Goal: Information Seeking & Learning: Learn about a topic

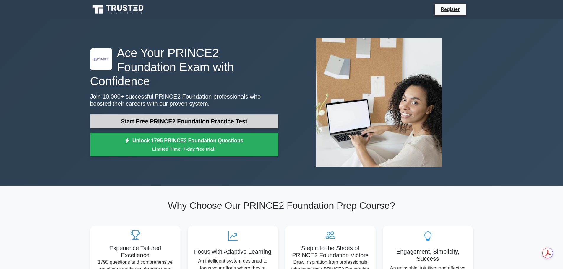
click at [182, 120] on link "Start Free PRINCE2 Foundation Practice Test" at bounding box center [184, 121] width 188 height 14
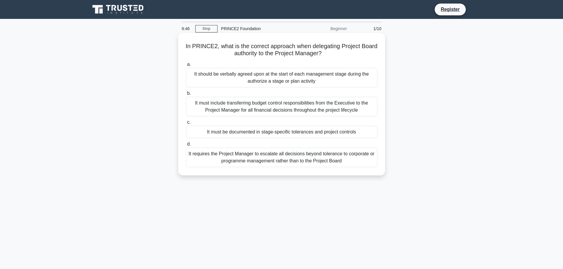
click at [198, 131] on div "It must be documented in stage-specific tolerances and project controls" at bounding box center [281, 132] width 191 height 12
click at [186, 124] on input "c. It must be documented in stage-specific tolerances and project controls" at bounding box center [186, 123] width 0 height 4
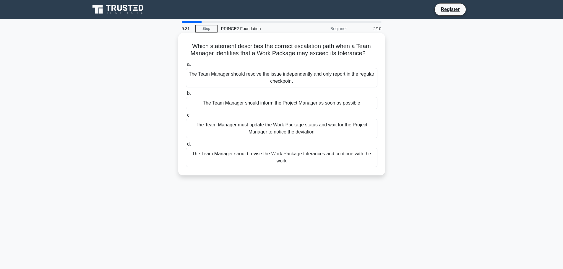
click at [207, 105] on div "The Team Manager should inform the Project Manager as soon as possible" at bounding box center [281, 103] width 191 height 12
click at [186, 95] on input "b. The Team Manager should inform the Project Manager as soon as possible" at bounding box center [186, 94] width 0 height 4
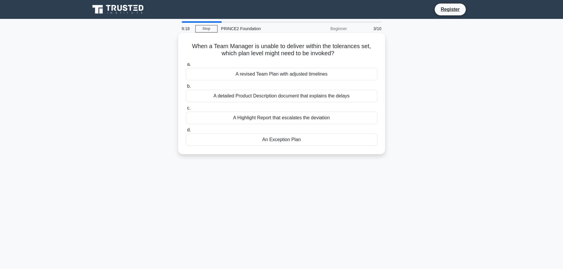
click at [255, 143] on div "An Exception Plan" at bounding box center [281, 140] width 191 height 12
click at [186, 132] on input "d. An Exception Plan" at bounding box center [186, 130] width 0 height 4
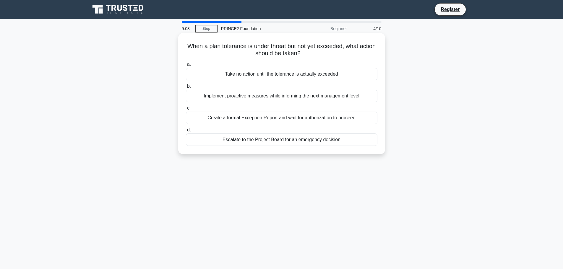
click at [211, 99] on div "Implement proactive measures while informing the next management level" at bounding box center [281, 96] width 191 height 12
click at [186, 88] on input "b. Implement proactive measures while informing the next management level" at bounding box center [186, 87] width 0 height 4
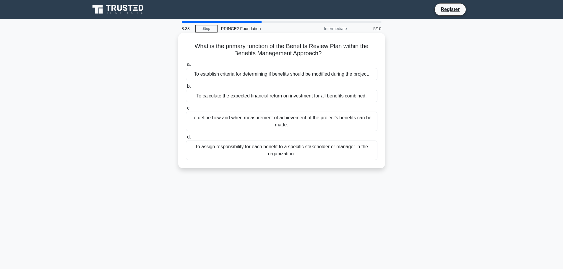
click at [258, 122] on div "To define how and when measurement of achievement of the project's benefits can…" at bounding box center [281, 122] width 191 height 20
click at [186, 110] on input "c. To define how and when measurement of achievement of the project's benefits …" at bounding box center [186, 108] width 0 height 4
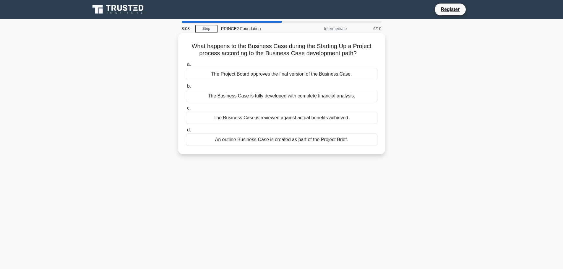
click at [218, 79] on div "The Project Board approves the final version of the Business Case." at bounding box center [281, 74] width 191 height 12
click at [186, 66] on input "a. The Project Board approves the final version of the Business Case." at bounding box center [186, 65] width 0 height 4
click at [215, 117] on div "Report them with impact assessments and options for corrective action" at bounding box center [281, 118] width 191 height 12
click at [186, 110] on input "c. Report them with impact assessments and options for corrective action" at bounding box center [186, 108] width 0 height 4
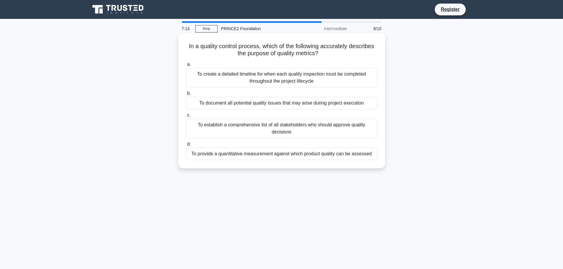
click at [274, 154] on div "To provide a quantitative measurement against which product quality can be asse…" at bounding box center [281, 154] width 191 height 12
click at [186, 146] on input "d. To provide a quantitative measurement against which product quality can be a…" at bounding box center [186, 144] width 0 height 4
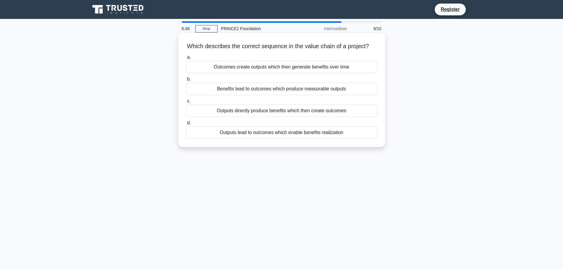
click at [271, 117] on div "Outputs directly produce benefits which then create outcomes" at bounding box center [281, 111] width 191 height 12
click at [186, 103] on input "c. Outputs directly produce benefits which then create outcomes" at bounding box center [186, 101] width 0 height 4
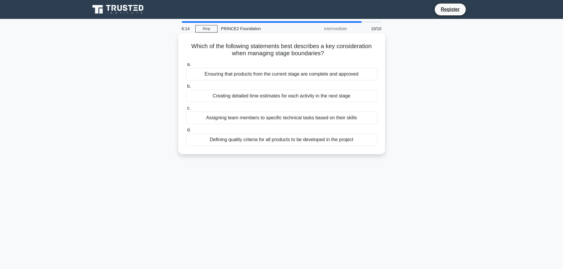
click at [246, 73] on div "Ensuring that products from the current stage are complete and approved" at bounding box center [281, 74] width 191 height 12
click at [186, 66] on input "a. Ensuring that products from the current stage are complete and approved" at bounding box center [186, 65] width 0 height 4
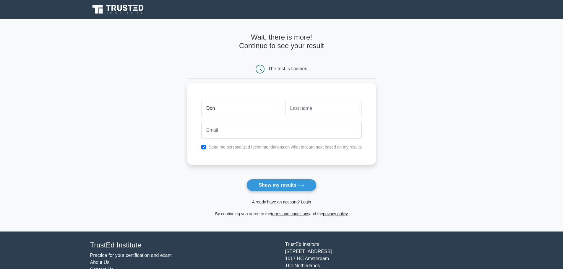
type input "Don"
type input "Jones"
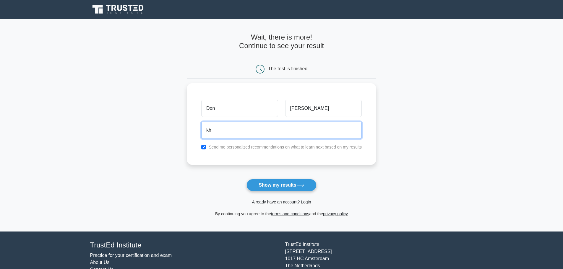
type input "k"
click at [259, 131] on input "khainemarko@gmail" at bounding box center [281, 128] width 160 height 17
type input "khainemarko@gmail.com"
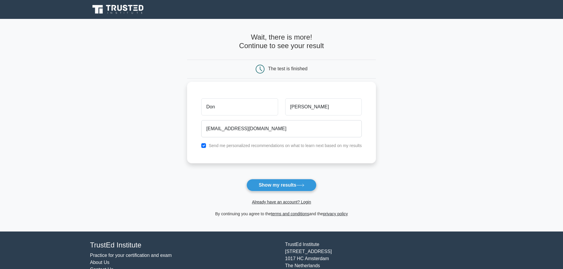
click at [200, 145] on div "Send me personalized recommendations on what to learn next based on my results" at bounding box center [282, 145] width 168 height 7
click at [203, 147] on input "checkbox" at bounding box center [203, 145] width 5 height 5
checkbox input "false"
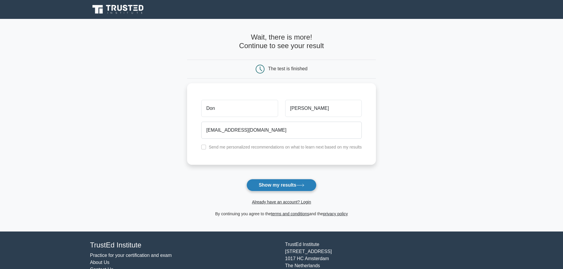
click at [279, 183] on button "Show my results" at bounding box center [281, 185] width 70 height 12
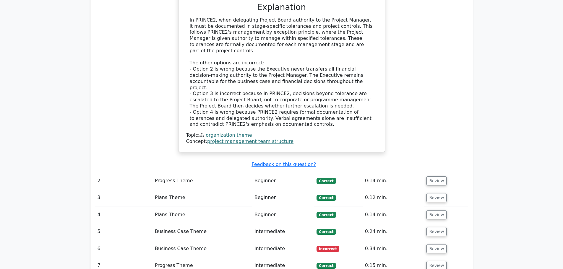
scroll to position [656, 0]
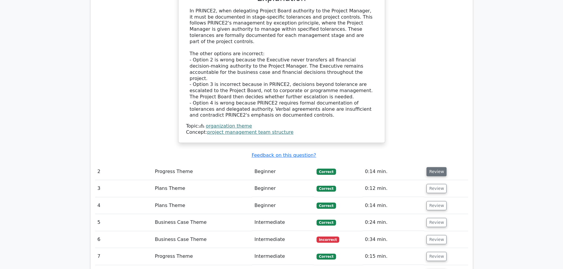
click at [430, 167] on button "Review" at bounding box center [436, 171] width 20 height 9
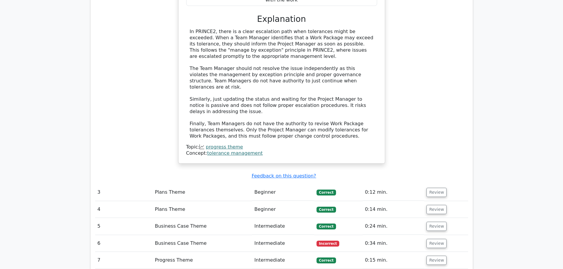
scroll to position [981, 0]
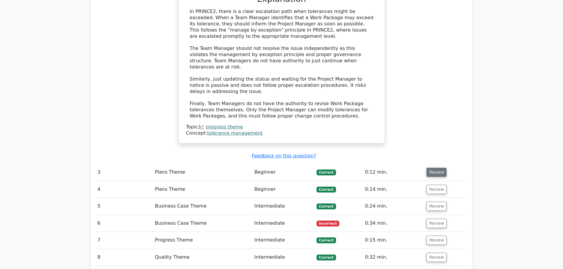
click at [439, 168] on button "Review" at bounding box center [436, 172] width 20 height 9
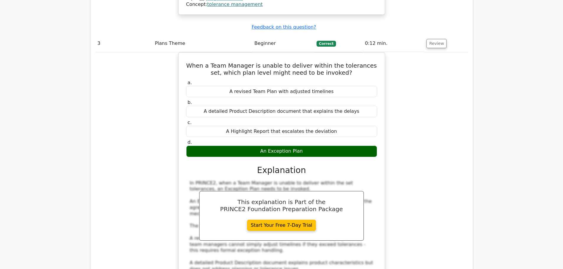
scroll to position [1247, 0]
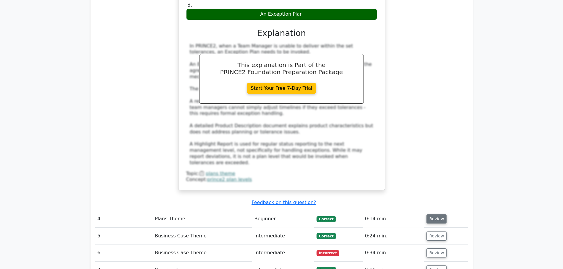
click at [435, 215] on button "Review" at bounding box center [436, 219] width 20 height 9
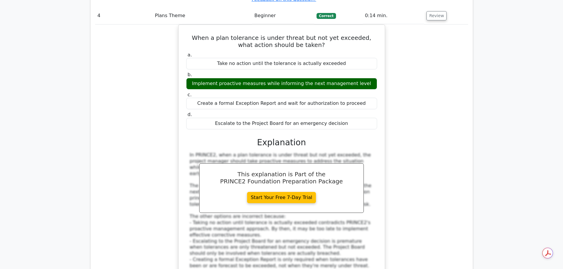
scroll to position [1601, 0]
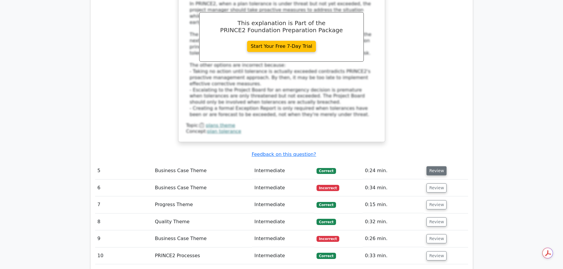
click at [437, 166] on button "Review" at bounding box center [436, 170] width 20 height 9
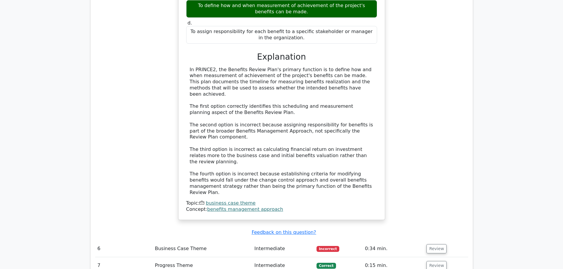
scroll to position [1867, 0]
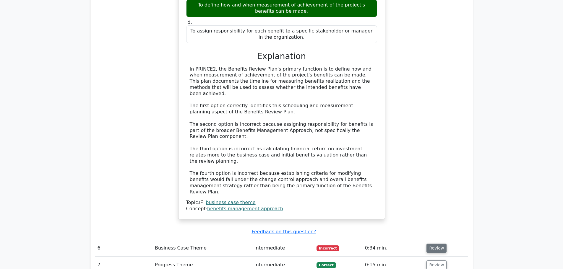
click at [430, 244] on button "Review" at bounding box center [436, 248] width 20 height 9
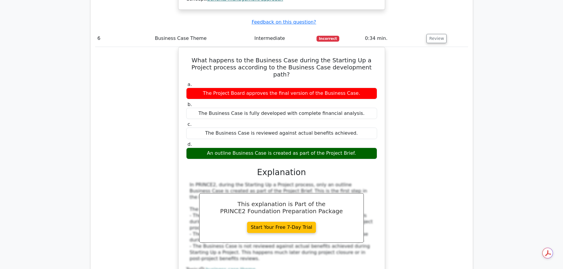
scroll to position [2163, 0]
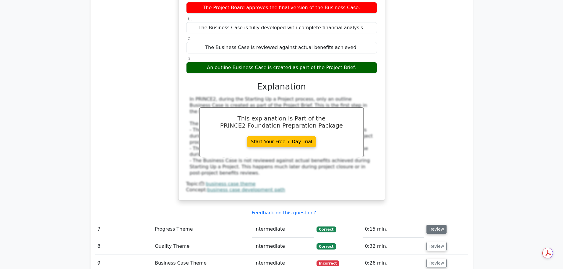
click at [432, 225] on button "Review" at bounding box center [436, 229] width 20 height 9
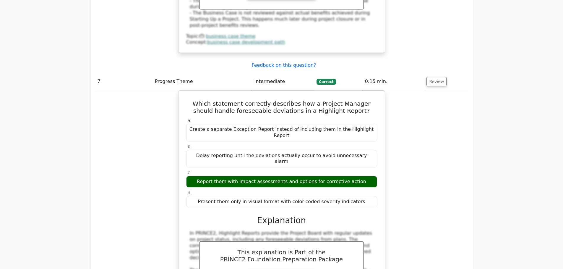
scroll to position [2458, 0]
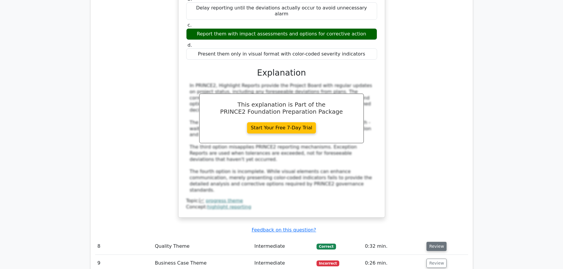
drag, startPoint x: 430, startPoint y: 112, endPoint x: 439, endPoint y: 113, distance: 8.6
click at [431, 242] on button "Review" at bounding box center [436, 246] width 20 height 9
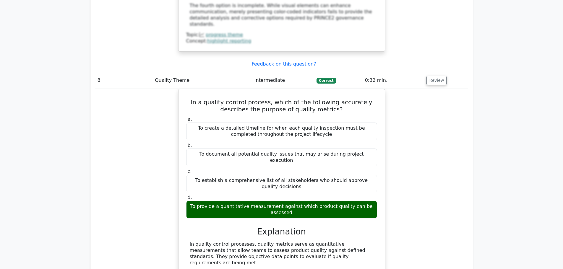
scroll to position [2754, 0]
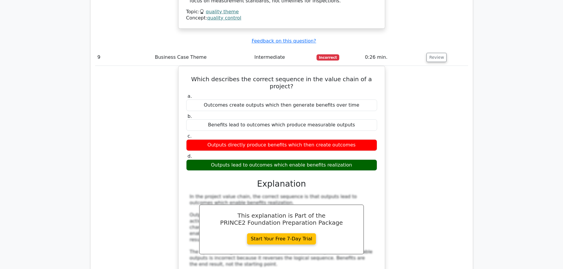
scroll to position [3108, 0]
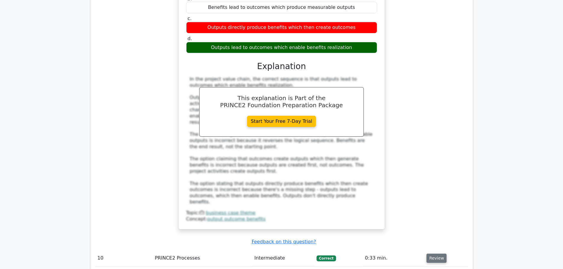
click at [435, 254] on button "Review" at bounding box center [436, 258] width 20 height 9
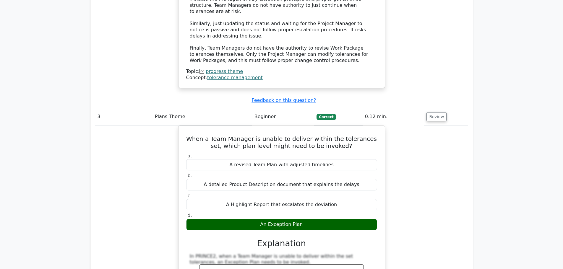
scroll to position [1040, 0]
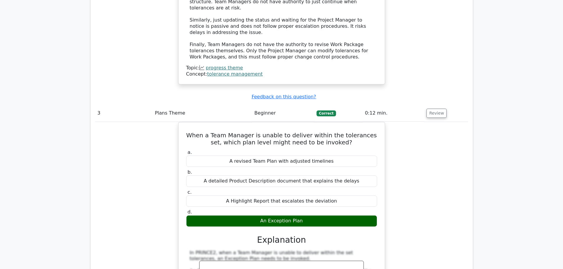
click at [429, 161] on div "When a Team Manager is unable to deliver within the tolerances set, which plan …" at bounding box center [281, 263] width 373 height 282
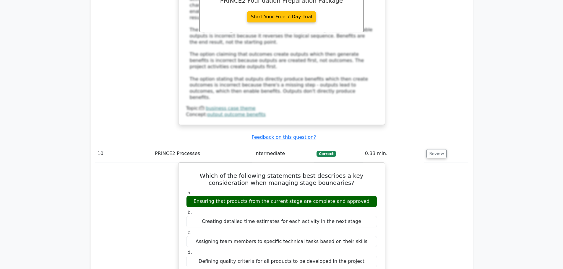
scroll to position [3404, 0]
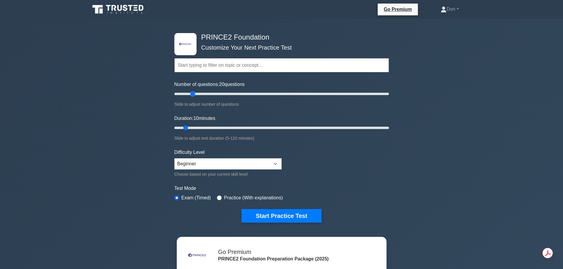
drag, startPoint x: 183, startPoint y: 95, endPoint x: 194, endPoint y: 100, distance: 12.1
type input "20"
click at [194, 98] on input "Number of questions: 20 questions" at bounding box center [281, 93] width 215 height 7
drag, startPoint x: 186, startPoint y: 129, endPoint x: 197, endPoint y: 141, distance: 15.5
type input "15"
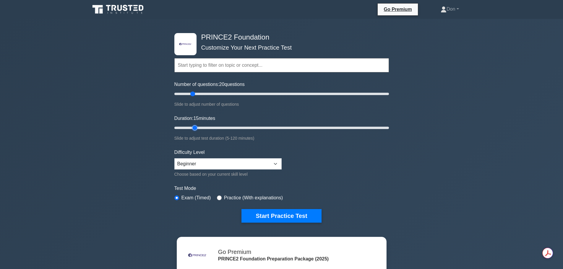
click at [194, 129] on input "Duration: 15 minutes" at bounding box center [281, 127] width 215 height 7
click at [255, 163] on select "Beginner Intermediate Expert" at bounding box center [227, 163] width 107 height 11
select select "intermediate"
click at [174, 158] on select "Beginner Intermediate Expert" at bounding box center [227, 163] width 107 height 11
click at [217, 197] on input "radio" at bounding box center [219, 198] width 5 height 5
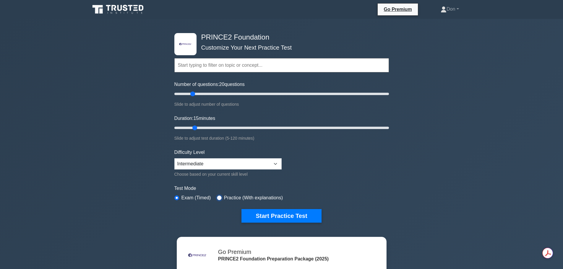
radio input "true"
click at [304, 213] on button "Start Practice Test" at bounding box center [281, 216] width 80 height 14
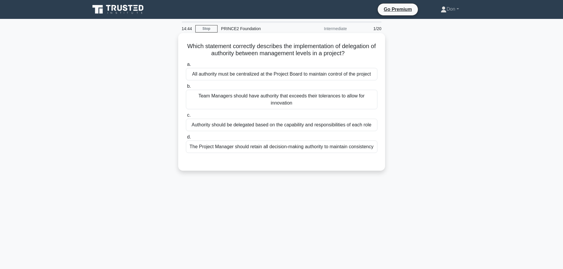
click at [220, 124] on div "Authority should be delegated based on the capability and responsibilities of e…" at bounding box center [281, 125] width 191 height 12
click at [186, 117] on input "c. Authority should be delegated based on the capability and responsibilities o…" at bounding box center [186, 115] width 0 height 4
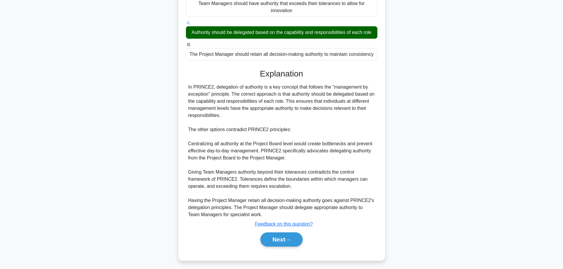
scroll to position [95, 0]
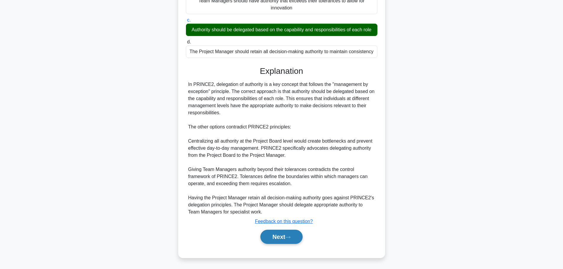
click at [293, 240] on button "Next" at bounding box center [281, 237] width 42 height 14
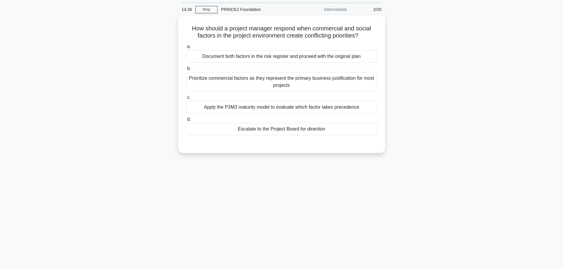
scroll to position [0, 0]
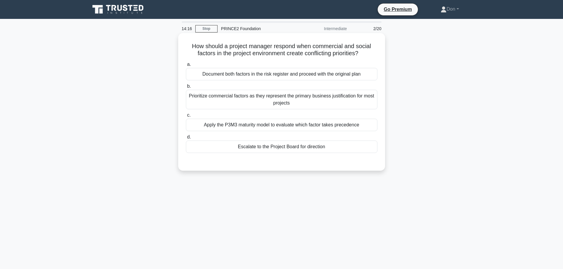
click at [240, 144] on div "Escalate to the Project Board for direction" at bounding box center [281, 147] width 191 height 12
click at [186, 139] on input "d. Escalate to the Project Board for direction" at bounding box center [186, 137] width 0 height 4
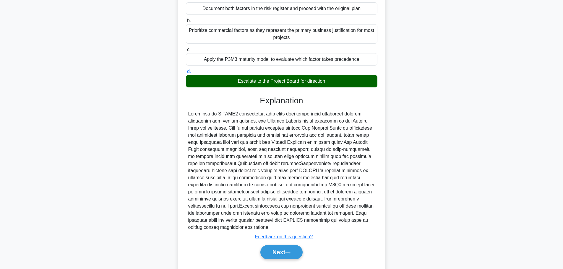
scroll to position [81, 0]
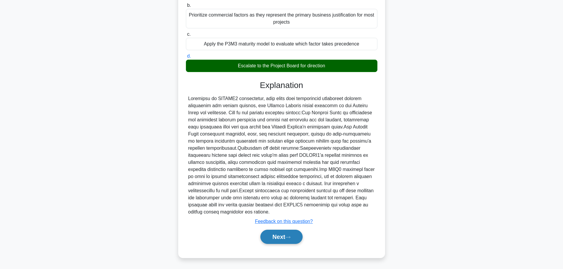
click at [290, 241] on button "Next" at bounding box center [281, 237] width 42 height 14
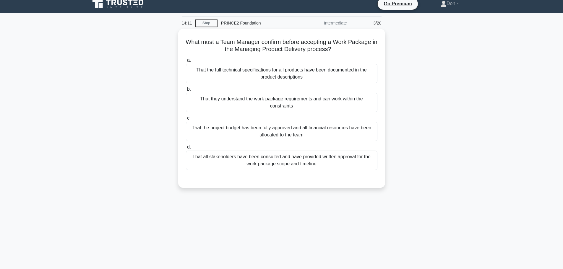
scroll to position [0, 0]
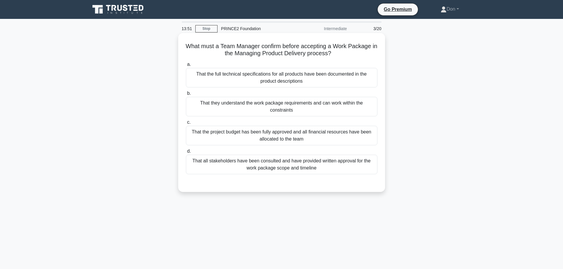
click at [249, 108] on div "That they understand the work package requirements and can work within the cons…" at bounding box center [281, 107] width 191 height 20
click at [186, 95] on input "b. That they understand the work package requirements and can work within the c…" at bounding box center [186, 94] width 0 height 4
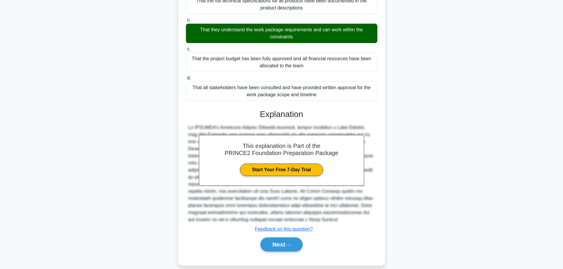
scroll to position [81, 0]
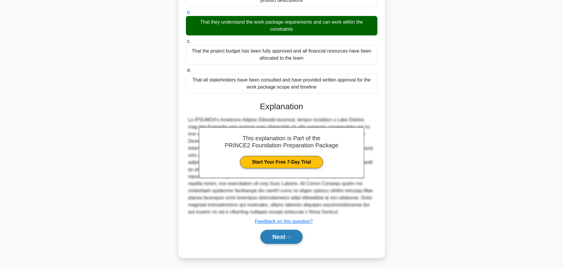
click at [286, 241] on button "Next" at bounding box center [281, 237] width 42 height 14
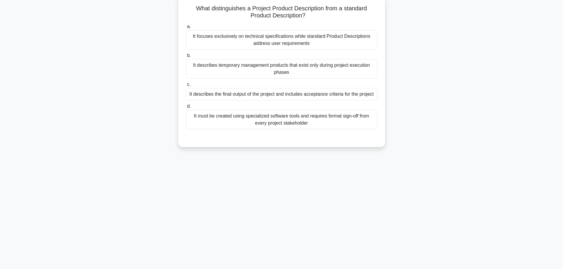
scroll to position [0, 0]
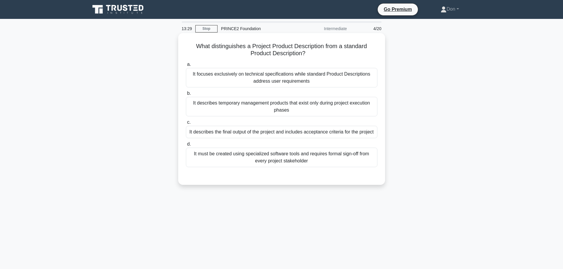
click at [345, 130] on div "It describes the final output of the project and includes acceptance criteria f…" at bounding box center [281, 132] width 191 height 12
click at [186, 124] on input "c. It describes the final output of the project and includes acceptance criteri…" at bounding box center [186, 123] width 0 height 4
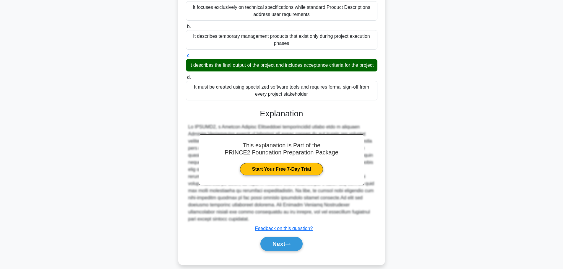
scroll to position [74, 0]
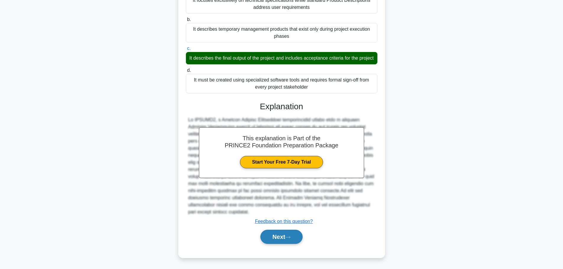
click at [287, 232] on button "Next" at bounding box center [281, 237] width 42 height 14
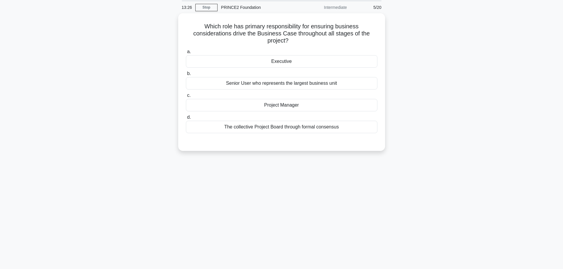
scroll to position [20, 0]
click at [303, 82] on div "Senior User who represents the largest business unit" at bounding box center [281, 83] width 191 height 12
click at [186, 75] on input "b. Senior User who represents the largest business unit" at bounding box center [186, 73] width 0 height 4
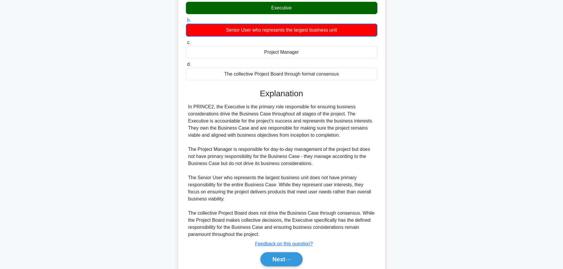
scroll to position [96, 0]
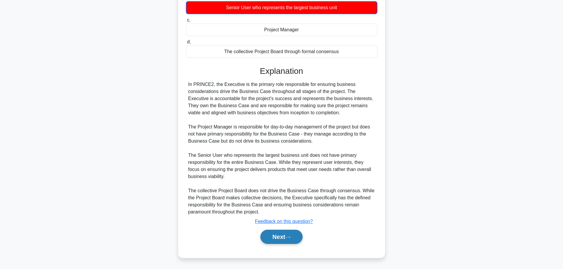
click at [287, 232] on button "Next" at bounding box center [281, 237] width 42 height 14
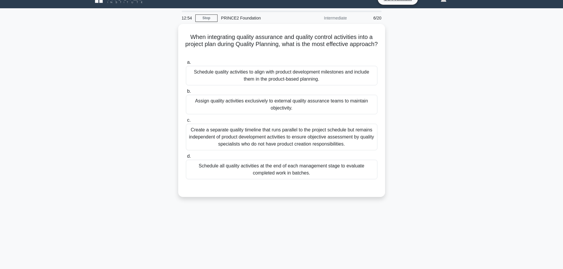
scroll to position [30, 0]
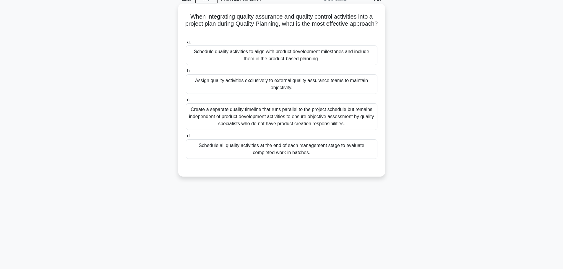
click at [243, 59] on div "Schedule quality activities to align with product development milestones and in…" at bounding box center [281, 56] width 191 height 20
click at [186, 44] on input "a. Schedule quality activities to align with product development milestones and…" at bounding box center [186, 42] width 0 height 4
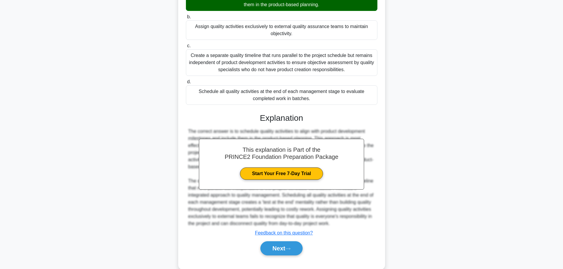
scroll to position [95, 0]
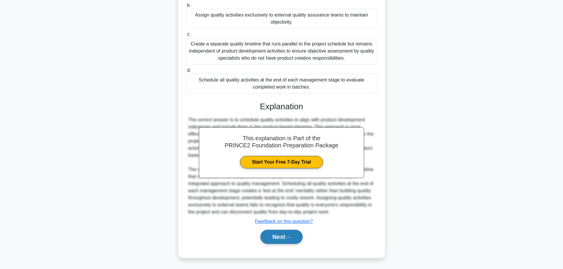
click at [297, 233] on button "Next" at bounding box center [281, 237] width 42 height 14
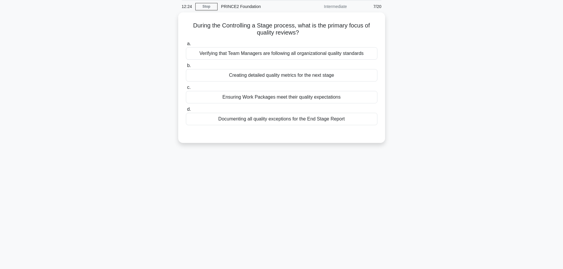
scroll to position [20, 0]
click at [276, 120] on div "Documenting all quality exceptions for the End Stage Report" at bounding box center [281, 119] width 191 height 12
click at [186, 112] on input "d. Documenting all quality exceptions for the End Stage Report" at bounding box center [186, 110] width 0 height 4
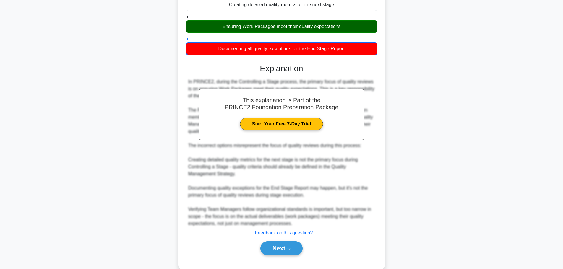
scroll to position [103, 0]
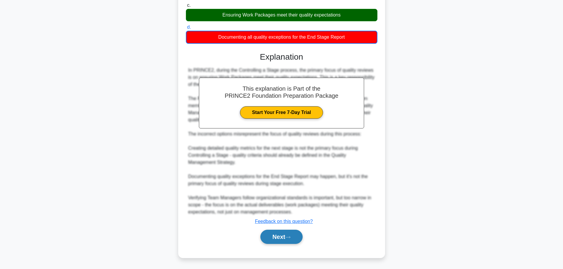
click at [286, 238] on button "Next" at bounding box center [281, 237] width 42 height 14
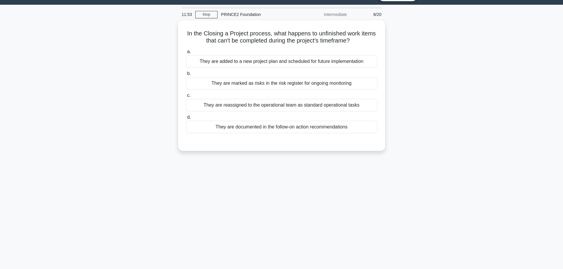
scroll to position [0, 0]
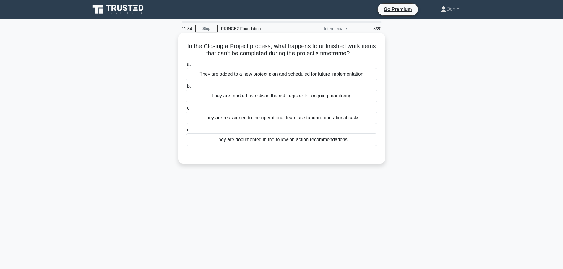
click at [276, 142] on div "They are documented in the follow-on action recommendations" at bounding box center [281, 140] width 191 height 12
click at [186, 132] on input "d. They are documented in the follow-on action recommendations" at bounding box center [186, 130] width 0 height 4
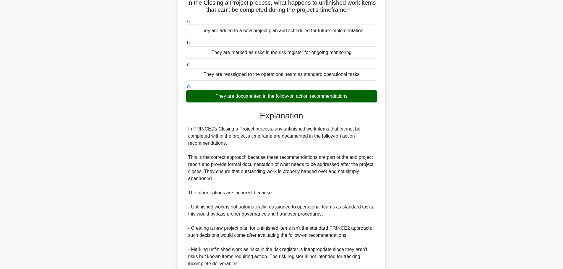
scroll to position [95, 0]
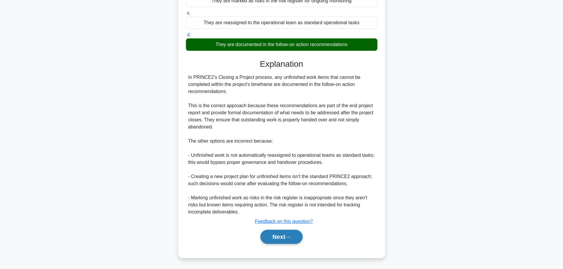
click at [271, 242] on button "Next" at bounding box center [281, 237] width 42 height 14
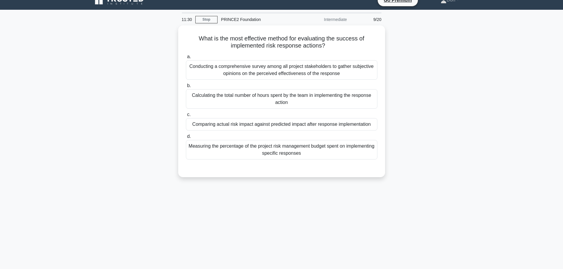
scroll to position [0, 0]
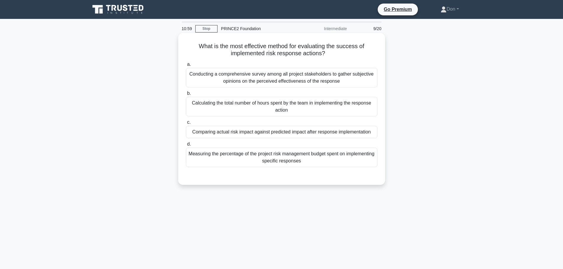
click at [300, 134] on div "Comparing actual risk impact against predicted impact after response implementa…" at bounding box center [281, 132] width 191 height 12
click at [186, 124] on input "c. Comparing actual risk impact against predicted impact after response impleme…" at bounding box center [186, 123] width 0 height 4
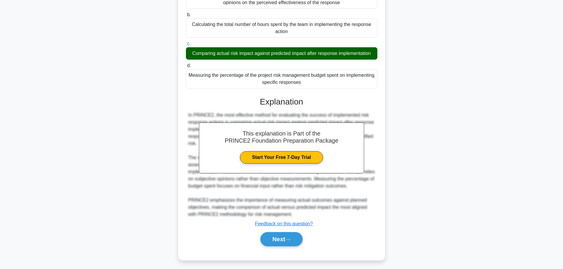
scroll to position [81, 0]
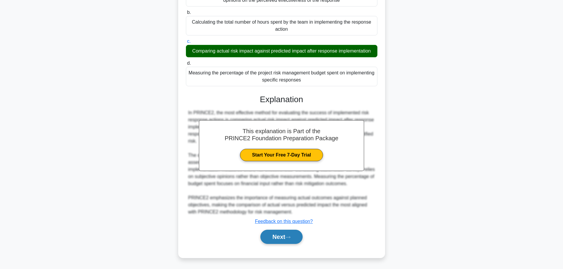
click at [267, 242] on button "Next" at bounding box center [281, 237] width 42 height 14
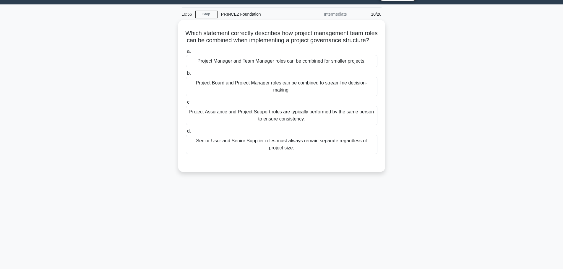
scroll to position [0, 0]
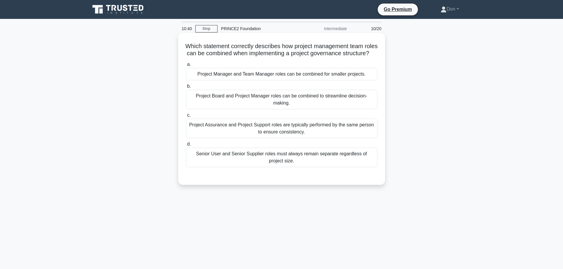
click at [260, 80] on div "Project Manager and Team Manager roles can be combined for smaller projects." at bounding box center [281, 74] width 191 height 12
click at [186, 66] on input "a. Project Manager and Team Manager roles can be combined for smaller projects." at bounding box center [186, 65] width 0 height 4
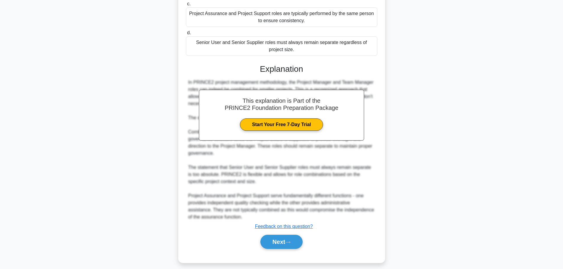
scroll to position [118, 0]
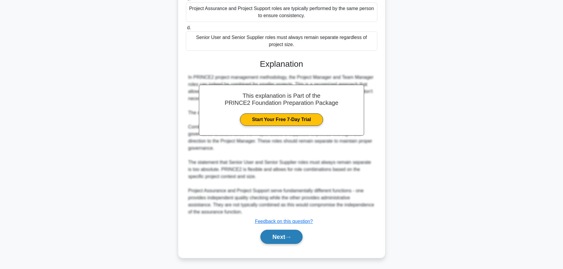
click at [282, 244] on button "Next" at bounding box center [281, 237] width 42 height 14
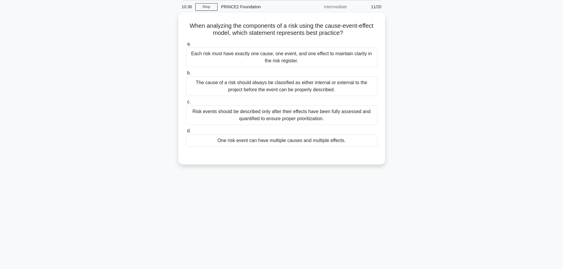
scroll to position [20, 0]
click at [301, 144] on div "One risk event can have multiple causes and multiple effects." at bounding box center [281, 140] width 191 height 12
click at [186, 133] on input "d. One risk event can have multiple causes and multiple effects." at bounding box center [186, 131] width 0 height 4
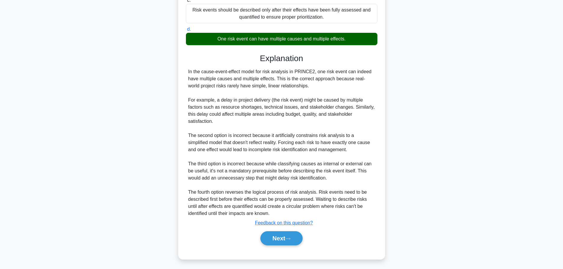
scroll to position [124, 0]
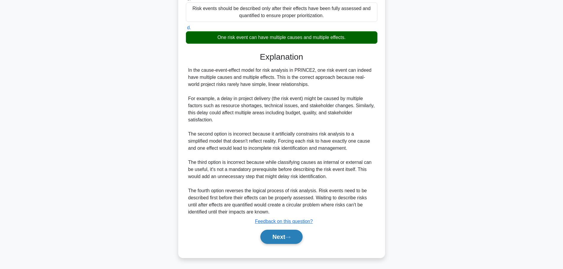
click at [274, 241] on button "Next" at bounding box center [281, 237] width 42 height 14
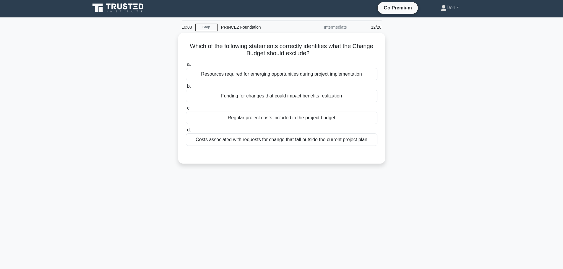
scroll to position [0, 0]
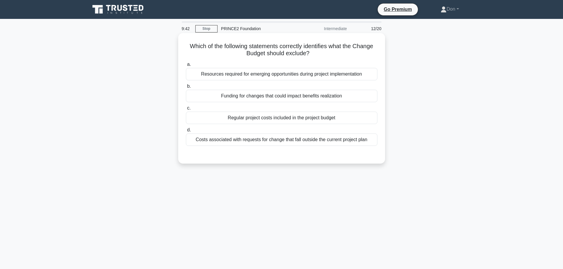
click at [261, 74] on div "Resources required for emerging opportunities during project implementation" at bounding box center [281, 74] width 191 height 12
click at [186, 66] on input "a. Resources required for emerging opportunities during project implementation" at bounding box center [186, 65] width 0 height 4
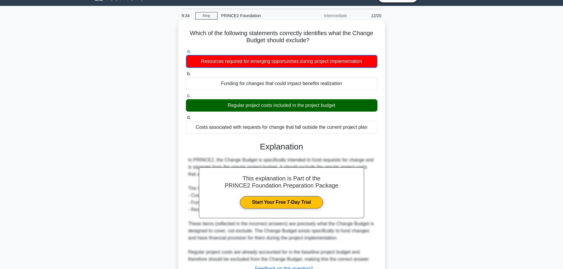
scroll to position [61, 0]
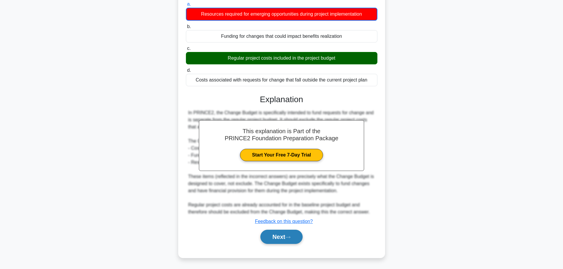
click at [290, 237] on icon at bounding box center [287, 237] width 5 height 3
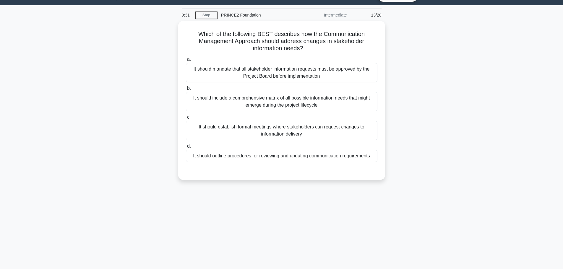
scroll to position [0, 0]
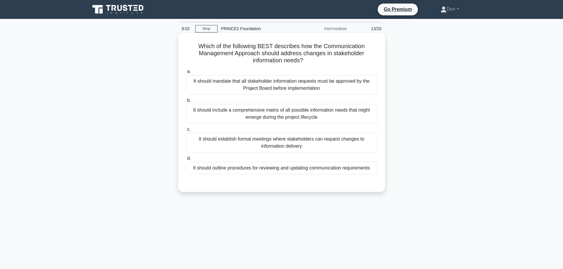
click at [311, 143] on div "It should establish formal meetings where stakeholders can request changes to i…" at bounding box center [281, 143] width 191 height 20
click at [186, 131] on input "c. It should establish formal meetings where stakeholders can request changes t…" at bounding box center [186, 130] width 0 height 4
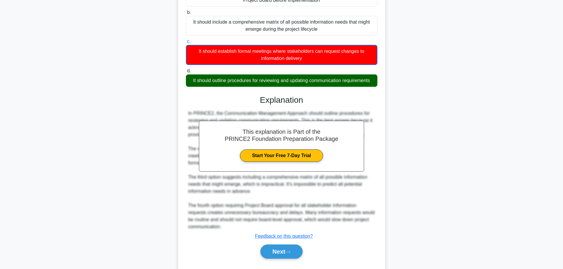
scroll to position [103, 0]
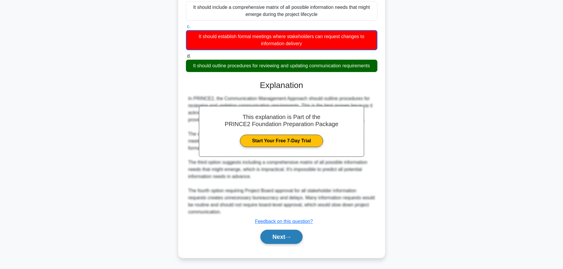
click at [284, 232] on button "Next" at bounding box center [281, 237] width 42 height 14
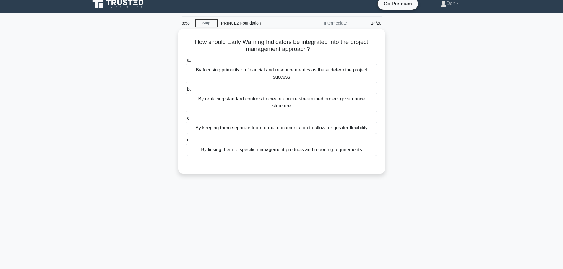
scroll to position [0, 0]
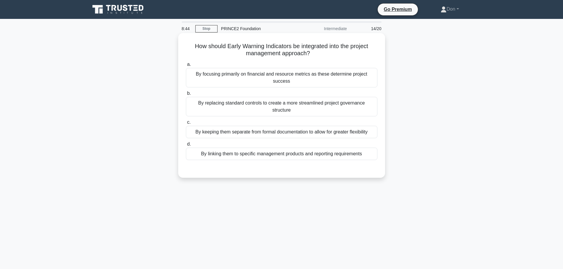
click at [283, 149] on div "By linking them to specific management products and reporting requirements" at bounding box center [281, 154] width 191 height 12
click at [186, 146] on input "d. By linking them to specific management products and reporting requirements" at bounding box center [186, 144] width 0 height 4
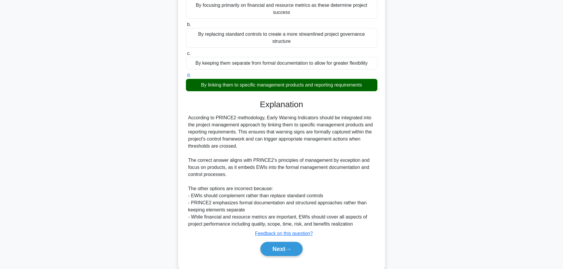
scroll to position [74, 0]
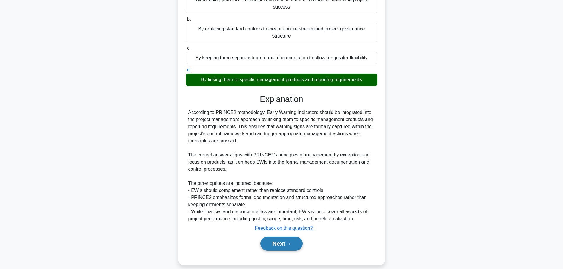
click at [291, 241] on button "Next" at bounding box center [281, 244] width 42 height 14
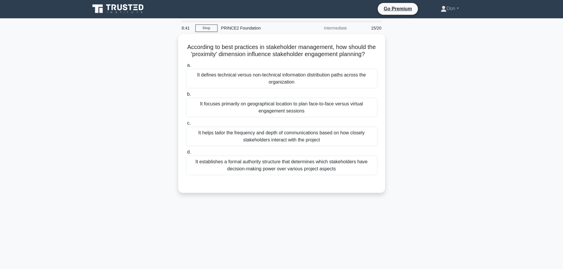
scroll to position [0, 0]
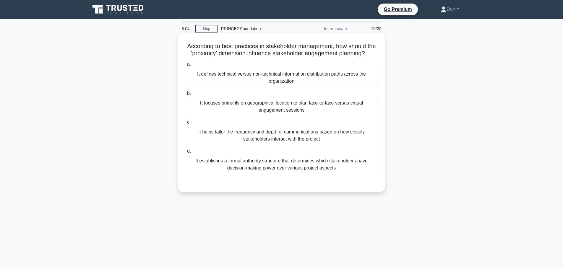
click at [314, 145] on div "It helps tailor the frequency and depth of communications based on how closely …" at bounding box center [281, 136] width 191 height 20
click at [186, 124] on input "c. It helps tailor the frequency and depth of communications based on how close…" at bounding box center [186, 123] width 0 height 4
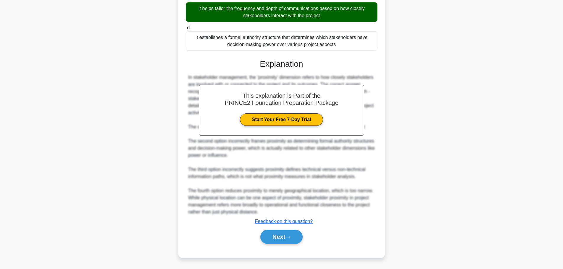
scroll to position [131, 0]
click at [278, 236] on button "Next" at bounding box center [281, 237] width 42 height 14
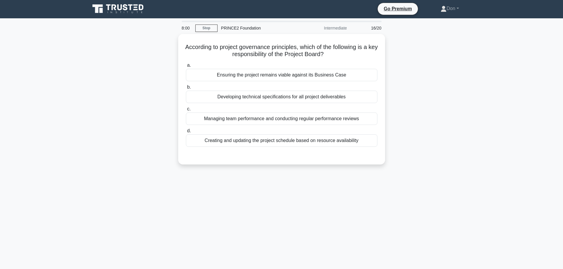
scroll to position [0, 0]
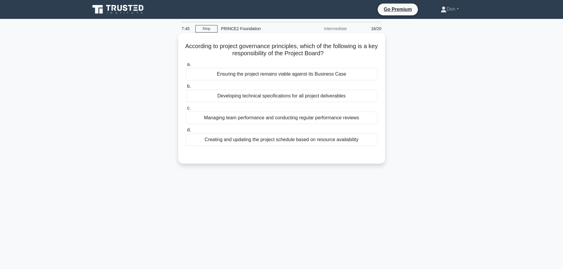
click at [235, 74] on div "Ensuring the project remains viable against its Business Case" at bounding box center [281, 74] width 191 height 12
click at [285, 73] on div "Ensuring the project remains viable against its Business Case" at bounding box center [281, 74] width 191 height 12
click at [186, 66] on input "a. Ensuring the project remains viable against its Business Case" at bounding box center [186, 65] width 0 height 4
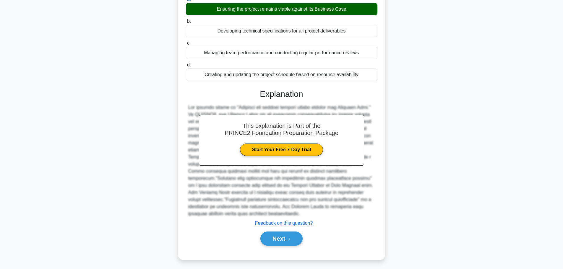
scroll to position [67, 0]
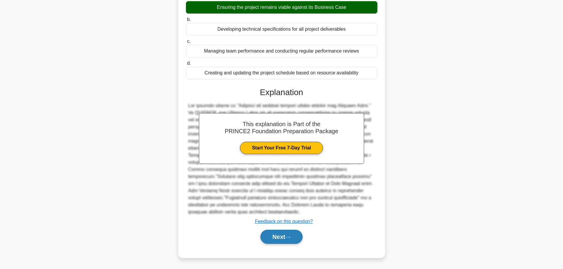
click at [274, 240] on button "Next" at bounding box center [281, 237] width 42 height 14
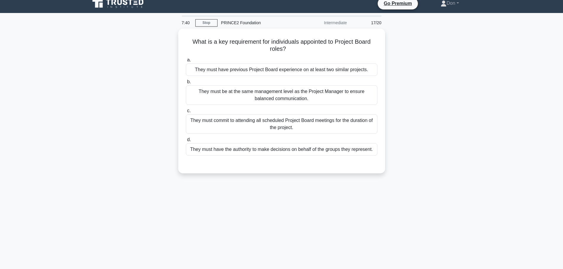
scroll to position [0, 0]
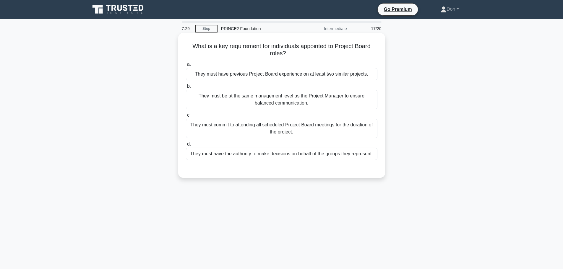
click at [326, 152] on div "They must have the authority to make decisions on behalf of the groups they rep…" at bounding box center [281, 154] width 191 height 12
click at [186, 146] on input "d. They must have the authority to make decisions on behalf of the groups they …" at bounding box center [186, 144] width 0 height 4
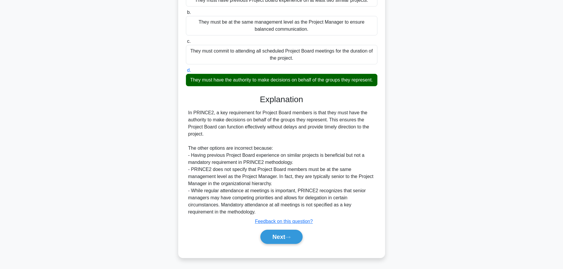
scroll to position [81, 0]
click at [284, 237] on button "Next" at bounding box center [281, 237] width 42 height 14
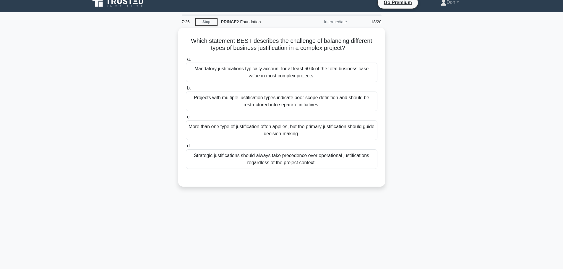
scroll to position [0, 0]
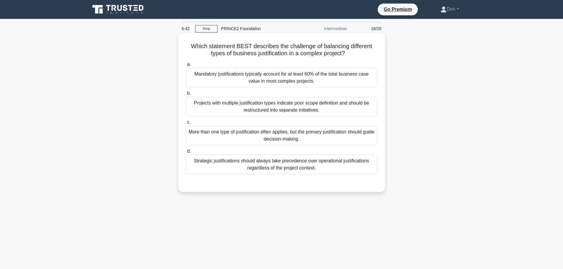
click at [291, 142] on div "More than one type of justification often applies, but the primary justificatio…" at bounding box center [281, 136] width 191 height 20
click at [186, 124] on input "c. More than one type of justification often applies, but the primary justifica…" at bounding box center [186, 123] width 0 height 4
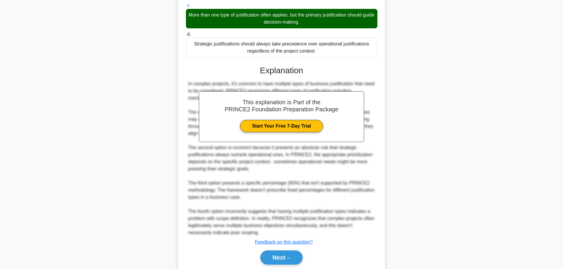
scroll to position [138, 0]
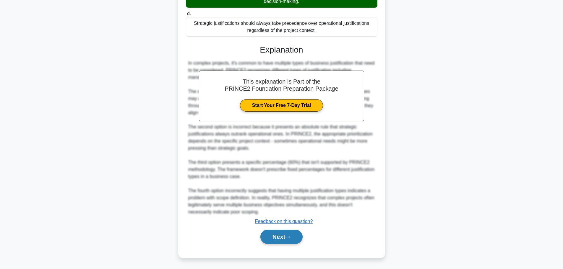
click at [293, 236] on button "Next" at bounding box center [281, 237] width 42 height 14
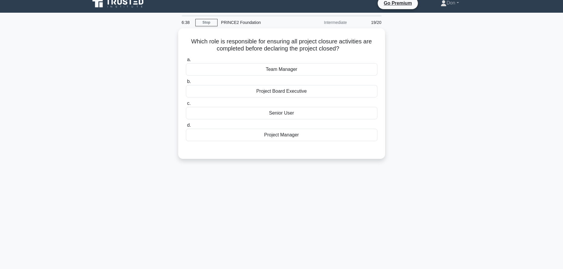
scroll to position [0, 0]
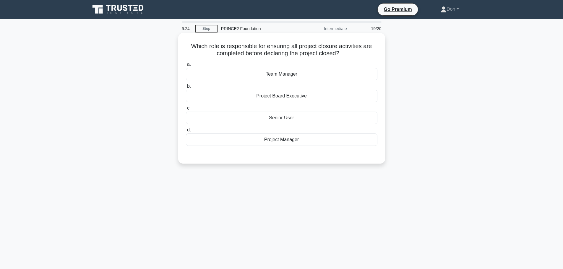
click at [287, 98] on div "Project Board Executive" at bounding box center [281, 96] width 191 height 12
click at [186, 88] on input "b. Project Board Executive" at bounding box center [186, 87] width 0 height 4
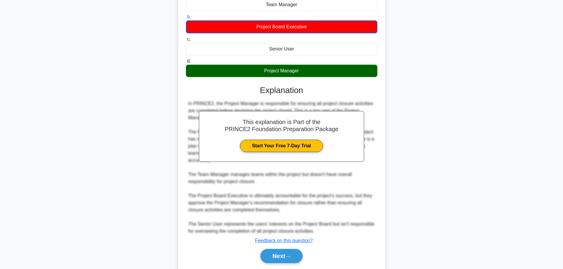
scroll to position [89, 0]
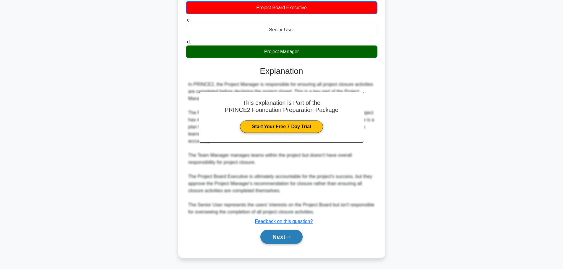
click at [278, 242] on button "Next" at bounding box center [281, 237] width 42 height 14
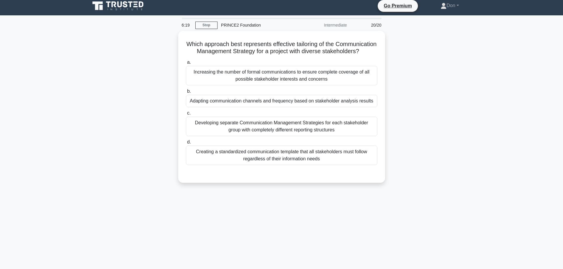
scroll to position [0, 0]
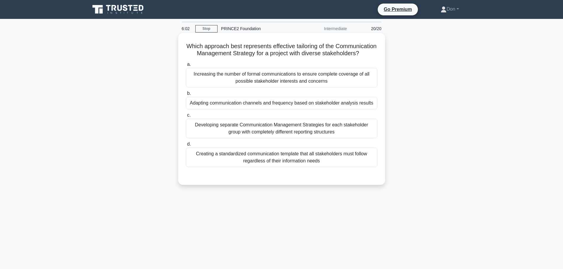
click at [283, 109] on div "Adapting communication channels and frequency based on stakeholder analysis res…" at bounding box center [281, 103] width 191 height 12
click at [186, 95] on input "b. Adapting communication channels and frequency based on stakeholder analysis …" at bounding box center [186, 94] width 0 height 4
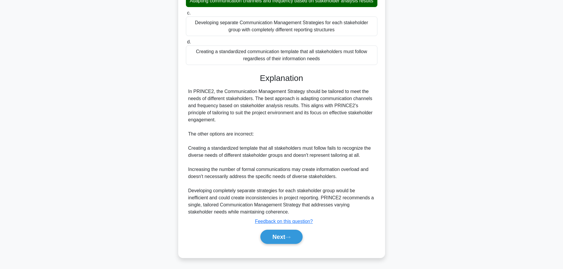
scroll to position [117, 0]
click at [293, 237] on button "Next" at bounding box center [281, 237] width 42 height 14
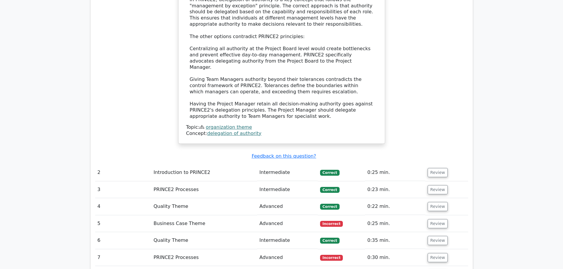
scroll to position [680, 0]
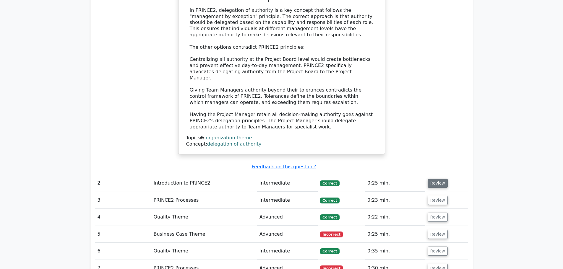
click at [441, 179] on button "Review" at bounding box center [438, 183] width 20 height 9
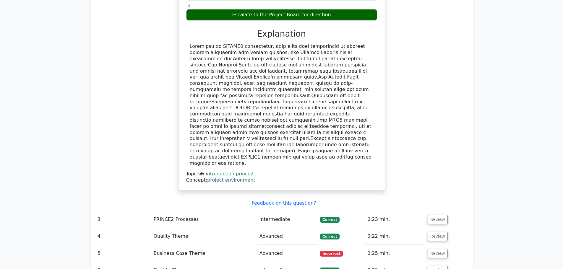
scroll to position [1064, 0]
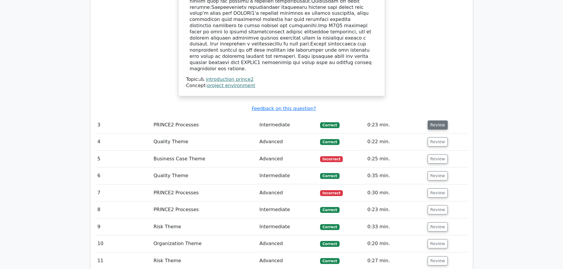
click at [438, 121] on button "Review" at bounding box center [438, 125] width 20 height 9
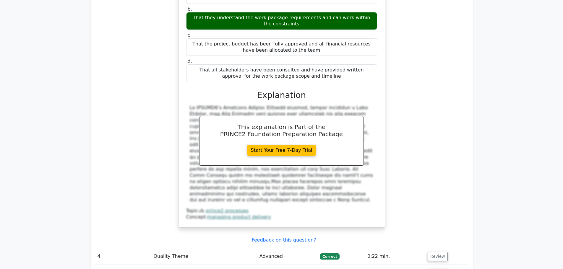
scroll to position [1330, 0]
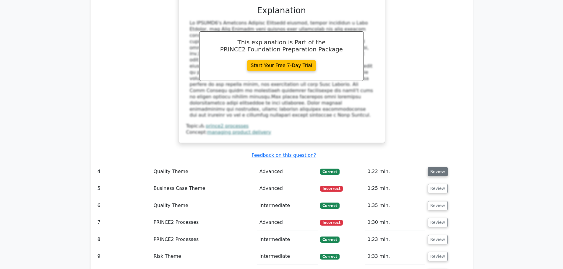
click at [434, 167] on button "Review" at bounding box center [438, 171] width 20 height 9
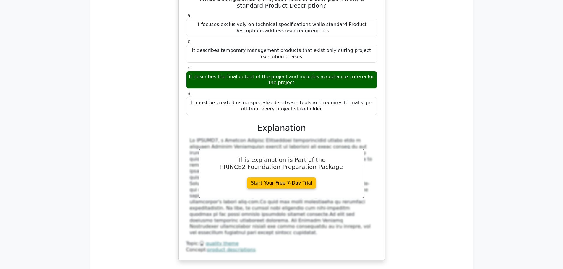
scroll to position [1596, 0]
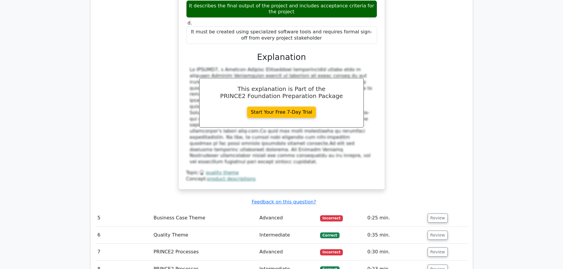
drag, startPoint x: 441, startPoint y: 115, endPoint x: 445, endPoint y: 120, distance: 6.6
click at [441, 214] on button "Review" at bounding box center [438, 218] width 20 height 9
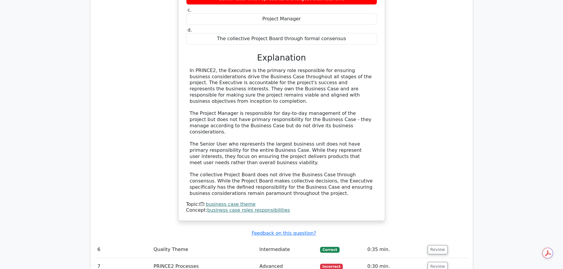
scroll to position [1891, 0]
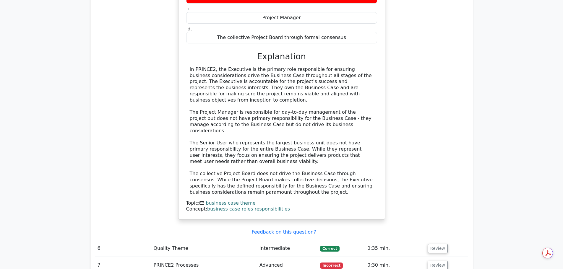
drag, startPoint x: 442, startPoint y: 135, endPoint x: 453, endPoint y: 151, distance: 19.2
click at [442, 244] on button "Review" at bounding box center [438, 248] width 20 height 9
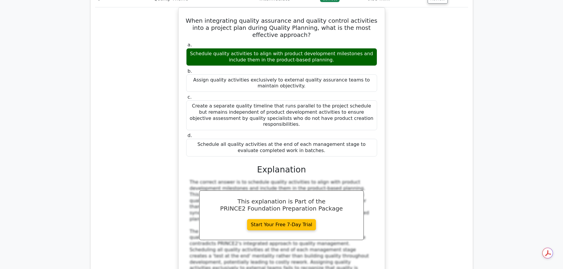
scroll to position [2246, 0]
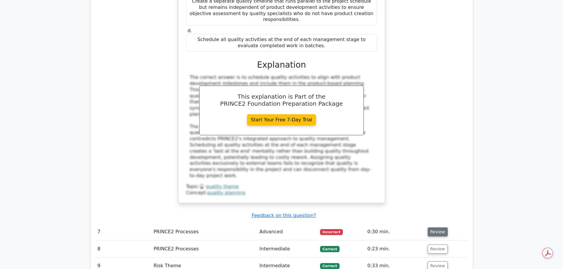
click at [438, 228] on button "Review" at bounding box center [438, 232] width 20 height 9
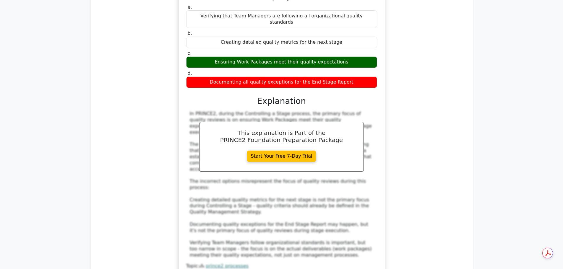
scroll to position [2511, 0]
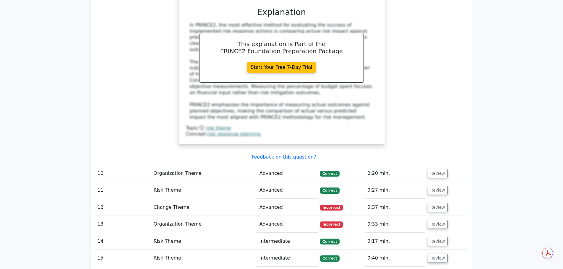
scroll to position [3207, 0]
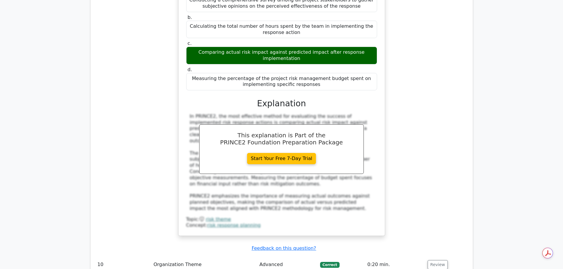
drag, startPoint x: 434, startPoint y: 240, endPoint x: 433, endPoint y: 235, distance: 5.4
drag, startPoint x: 437, startPoint y: 206, endPoint x: 437, endPoint y: 201, distance: 4.7
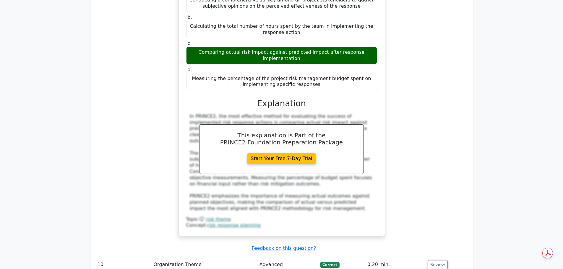
drag, startPoint x: 437, startPoint y: 171, endPoint x: 437, endPoint y: 164, distance: 7.1
drag, startPoint x: 438, startPoint y: 154, endPoint x: 439, endPoint y: 150, distance: 4.5
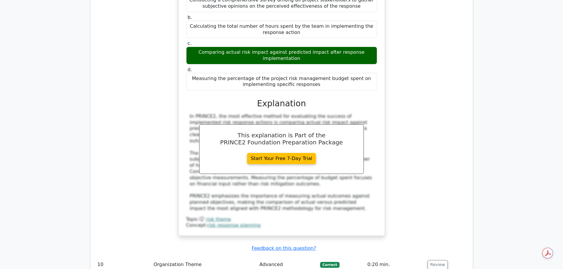
drag, startPoint x: 435, startPoint y: 156, endPoint x: 443, endPoint y: 153, distance: 8.3
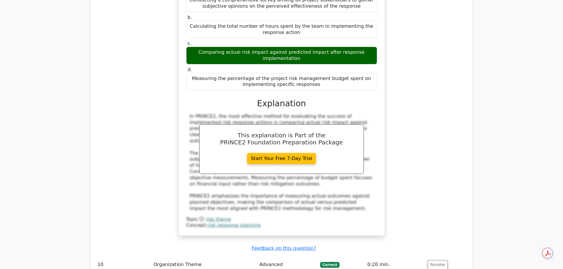
drag, startPoint x: 434, startPoint y: 122, endPoint x: 434, endPoint y: 113, distance: 8.9
drag, startPoint x: 432, startPoint y: 88, endPoint x: 432, endPoint y: 81, distance: 6.5
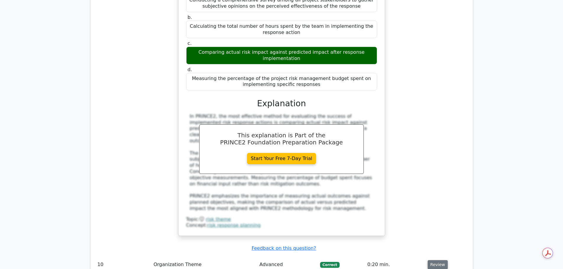
drag, startPoint x: 433, startPoint y: 71, endPoint x: 436, endPoint y: 69, distance: 3.3
click at [433, 260] on button "Review" at bounding box center [438, 264] width 20 height 9
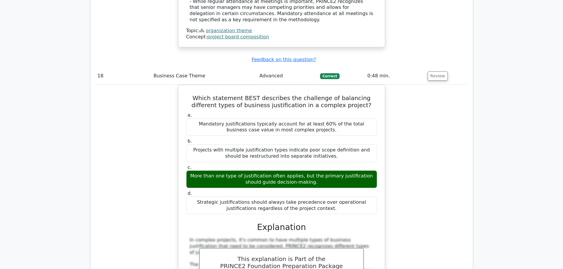
scroll to position [6776, 0]
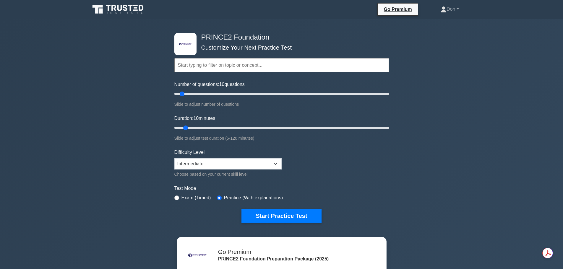
drag, startPoint x: 51, startPoint y: 152, endPoint x: 51, endPoint y: 130, distance: 21.6
click at [51, 148] on div ".st0{fill-rule:evenodd;clip-rule:evenodd;fill:#000041;} .st1{fill-rule:evenodd;…" at bounding box center [281, 199] width 563 height 361
drag, startPoint x: 516, startPoint y: 73, endPoint x: 508, endPoint y: 52, distance: 22.1
click at [515, 70] on div ".st0{fill-rule:evenodd;clip-rule:evenodd;fill:#000041;} .st1{fill-rule:evenodd;…" at bounding box center [281, 199] width 563 height 361
